Goal: Navigation & Orientation: Find specific page/section

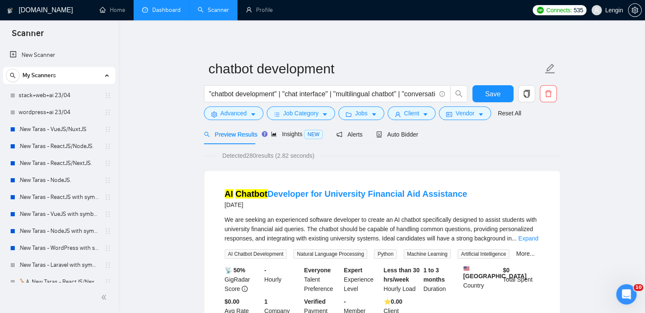
click at [176, 14] on link "Dashboard" at bounding box center [161, 9] width 39 height 7
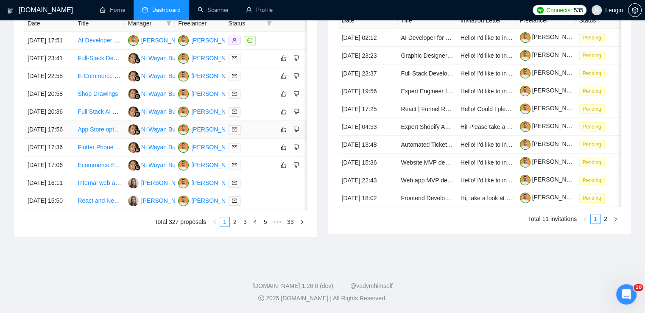
scroll to position [393, 0]
click at [234, 227] on link "2" at bounding box center [234, 221] width 9 height 9
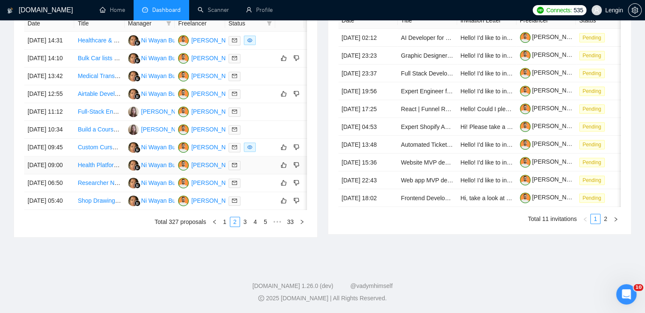
scroll to position [375, 0]
click at [243, 227] on link "3" at bounding box center [245, 221] width 9 height 9
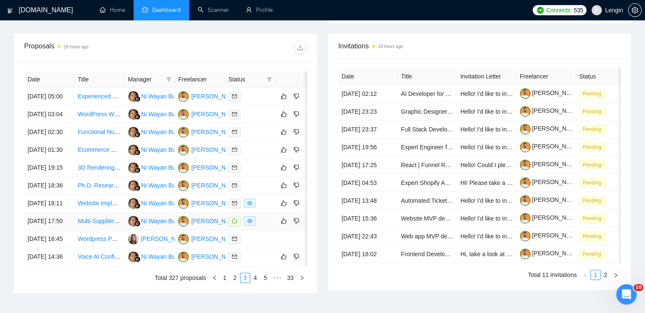
scroll to position [373, 0]
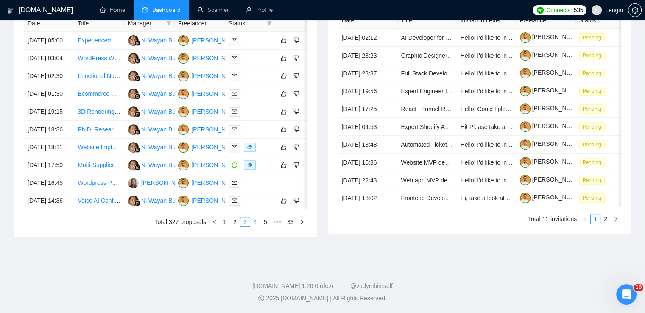
click at [255, 227] on link "4" at bounding box center [255, 221] width 9 height 9
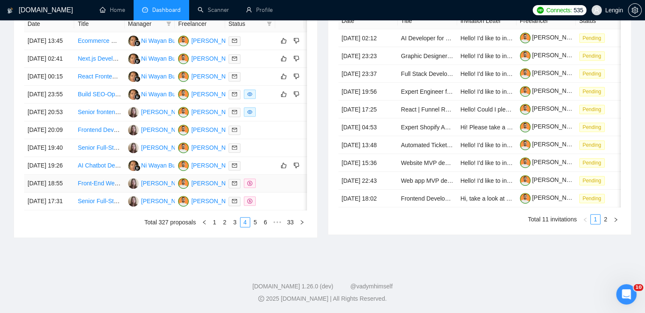
scroll to position [370, 0]
click at [255, 227] on link "5" at bounding box center [255, 221] width 9 height 9
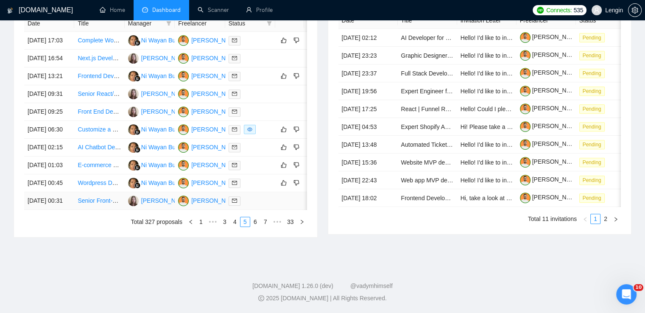
scroll to position [387, 0]
click at [199, 227] on link "1" at bounding box center [200, 221] width 9 height 9
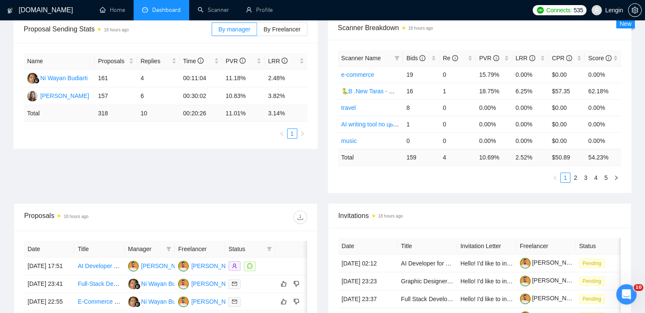
scroll to position [0, 0]
